Goal: Task Accomplishment & Management: Use online tool/utility

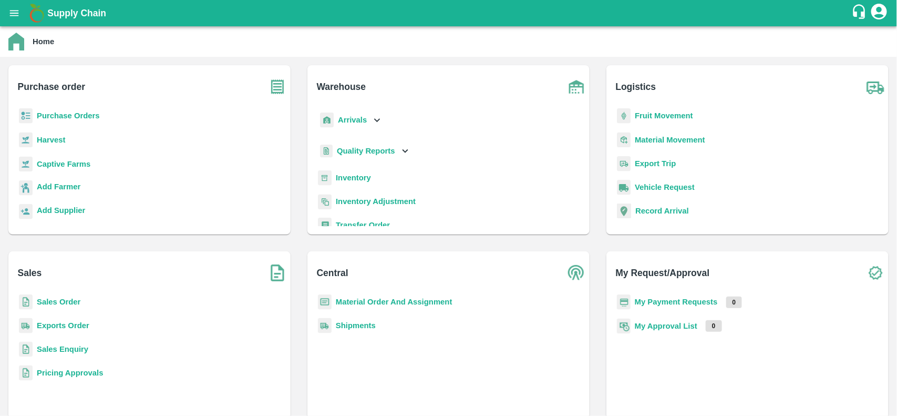
click at [57, 304] on b "Sales Order" at bounding box center [59, 301] width 44 height 8
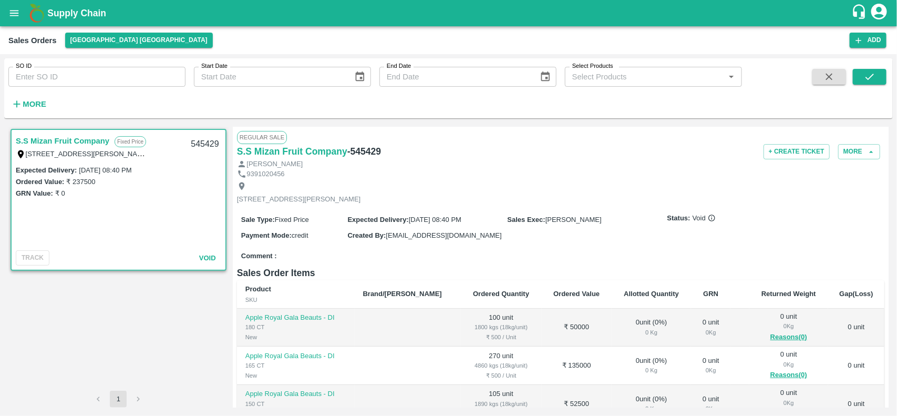
click at [99, 48] on div "Sales Orders [GEOGRAPHIC_DATA] [GEOGRAPHIC_DATA] Add" at bounding box center [448, 40] width 897 height 28
click at [101, 43] on button "[GEOGRAPHIC_DATA] [GEOGRAPHIC_DATA]" at bounding box center [139, 40] width 148 height 15
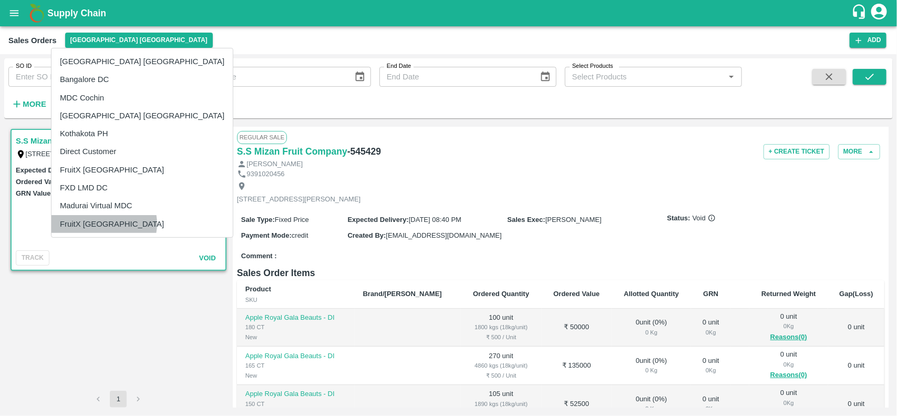
click at [104, 224] on li "FruitX [GEOGRAPHIC_DATA]" at bounding box center [142, 224] width 181 height 18
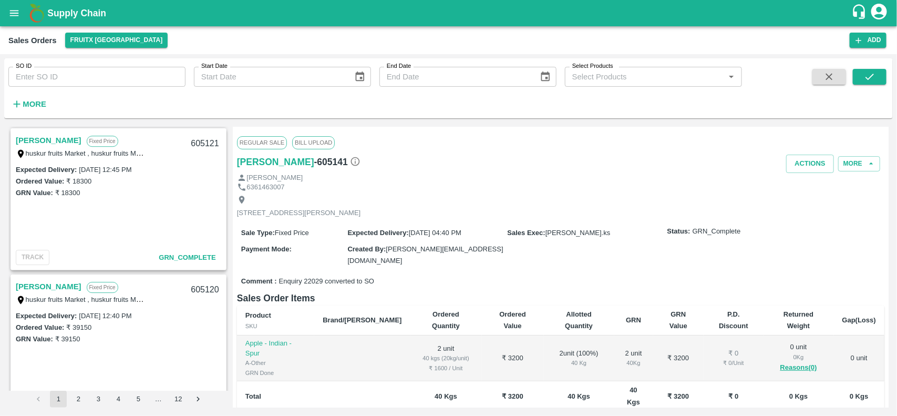
scroll to position [1464, 0]
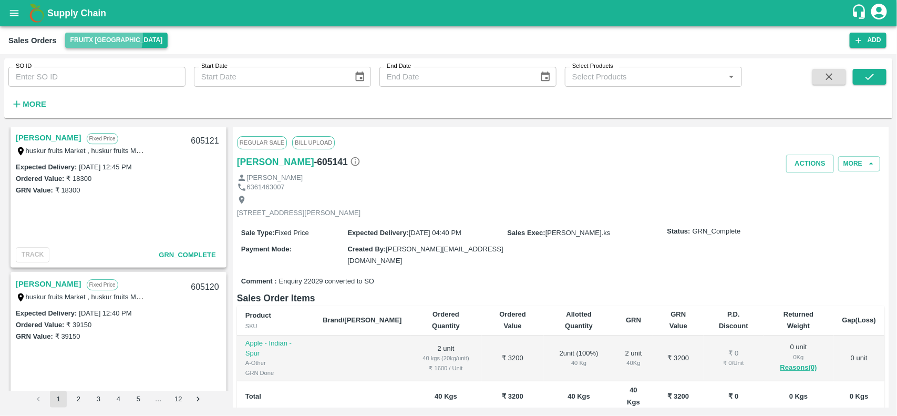
click at [96, 37] on button "FruitX [GEOGRAPHIC_DATA]" at bounding box center [116, 40] width 103 height 15
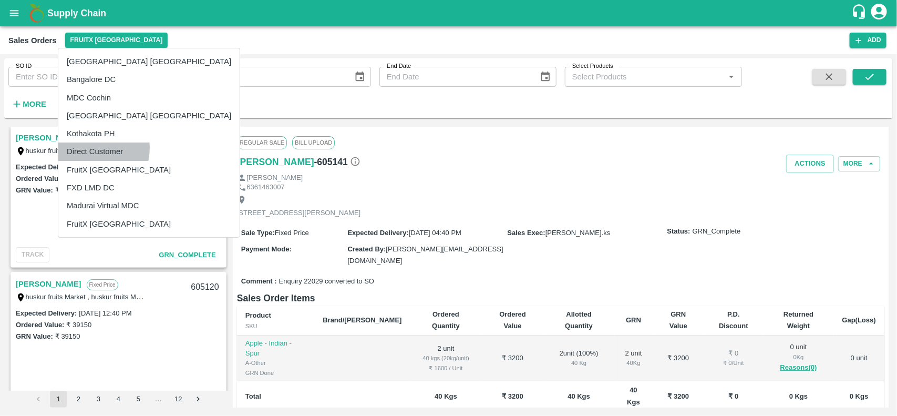
click at [88, 148] on li "Direct Customer" at bounding box center [148, 151] width 181 height 18
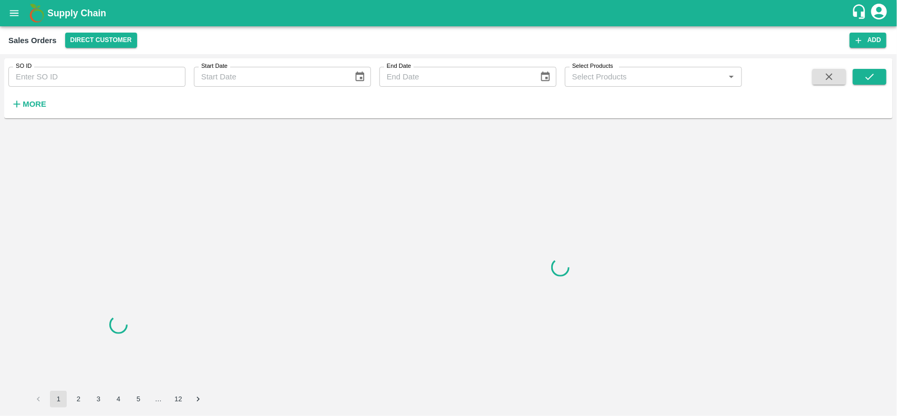
scroll to position [0, 0]
